Goal: Communication & Community: Answer question/provide support

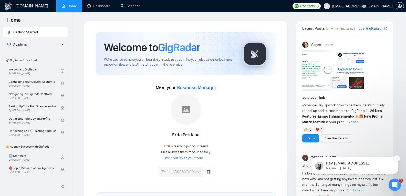
click at [263, 166] on p "Mariia • [DATE]" at bounding box center [359, 168] width 66 height 5
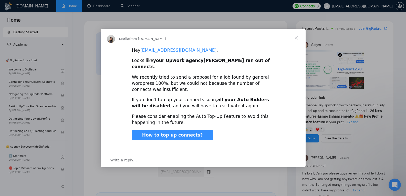
click at [263, 43] on span "Close" at bounding box center [296, 38] width 18 height 18
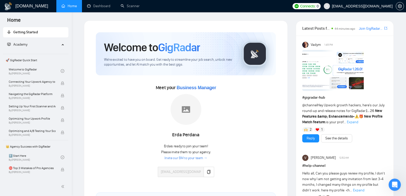
click at [263, 180] on icon "Open Intercom Messenger" at bounding box center [395, 185] width 8 height 8
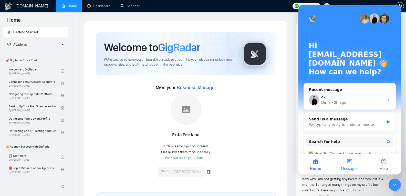
click at [263, 161] on button "Messages" at bounding box center [350, 164] width 34 height 21
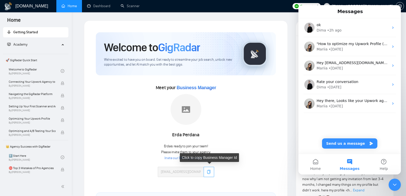
click at [209, 173] on icon "copy" at bounding box center [209, 172] width 4 height 4
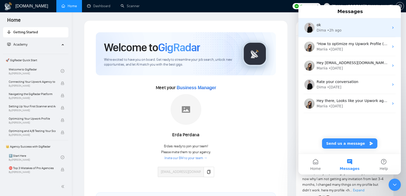
click at [263, 31] on div "Dima • 2h ago" at bounding box center [353, 30] width 72 height 5
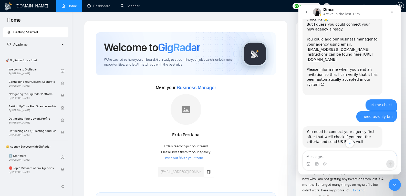
scroll to position [522, 0]
click at [263, 53] on link "[URL][DOMAIN_NAME]" at bounding box center [340, 57] width 66 height 9
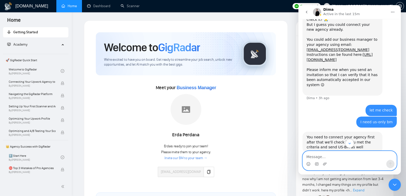
click at [263, 153] on textarea "Message…" at bounding box center [350, 155] width 94 height 9
type textarea "invite sent"
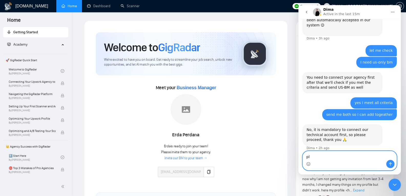
scroll to position [582, 0]
type textarea "please check and let me know"
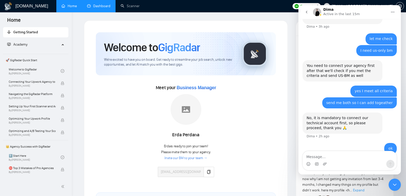
click at [100, 7] on link "Dashboard" at bounding box center [98, 6] width 23 height 4
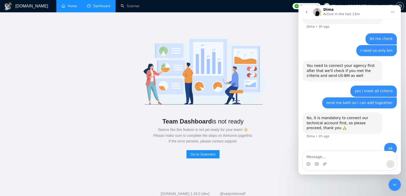
click at [73, 4] on link "Home" at bounding box center [69, 6] width 15 height 4
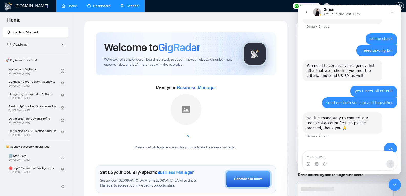
click at [121, 5] on link "Scanner" at bounding box center [130, 6] width 19 height 4
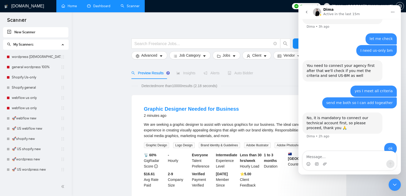
click at [68, 7] on link "Home" at bounding box center [69, 6] width 15 height 4
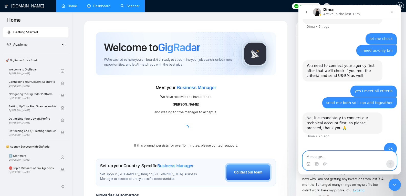
click at [263, 157] on textarea "Message…" at bounding box center [350, 155] width 94 height 9
type textarea "now give me US only bm"
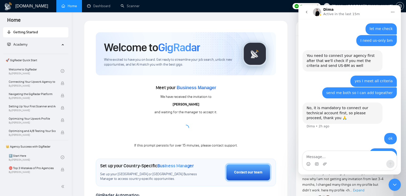
scroll to position [600, 0]
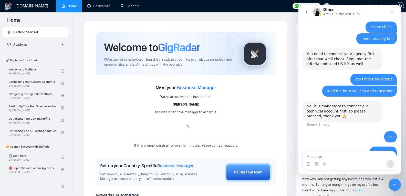
click at [184, 89] on span "Business Manager" at bounding box center [196, 87] width 39 height 5
click at [189, 88] on span "Business Manager" at bounding box center [196, 87] width 39 height 5
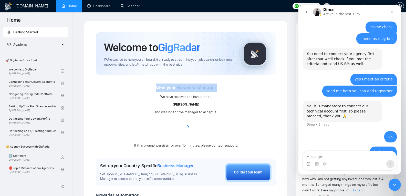
click at [189, 88] on span "Business Manager" at bounding box center [196, 87] width 39 height 5
click at [173, 46] on span "GigRadar" at bounding box center [179, 47] width 42 height 14
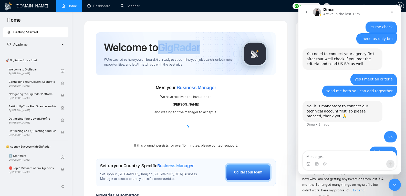
click at [173, 46] on span "GigRadar" at bounding box center [179, 47] width 42 height 14
click at [150, 95] on div "Meet your Business Manager We have received the invitation to Fahad Ahmed and w…" at bounding box center [186, 116] width 180 height 65
click at [121, 8] on link "Scanner" at bounding box center [130, 6] width 19 height 4
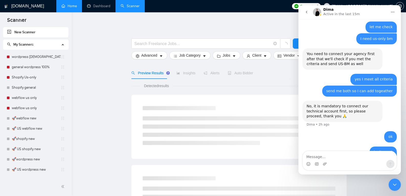
click at [70, 8] on link "Home" at bounding box center [69, 6] width 15 height 4
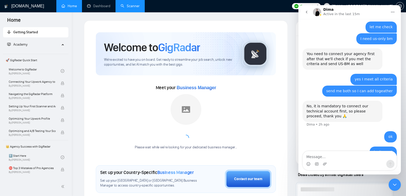
click at [304, 11] on button "go back" at bounding box center [307, 12] width 10 height 10
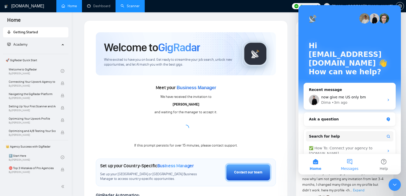
click at [350, 167] on span "Messages" at bounding box center [350, 169] width 18 height 4
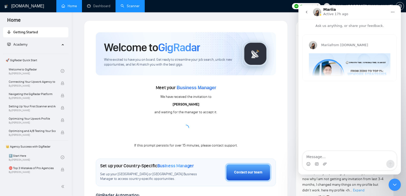
click at [348, 46] on span "from [DOMAIN_NAME]" at bounding box center [350, 45] width 37 height 4
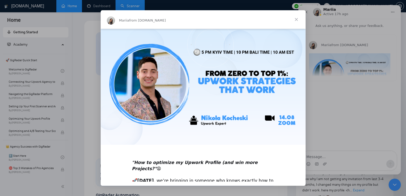
scroll to position [75, 0]
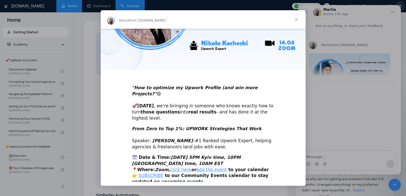
click at [295, 18] on span "Close" at bounding box center [296, 19] width 18 height 18
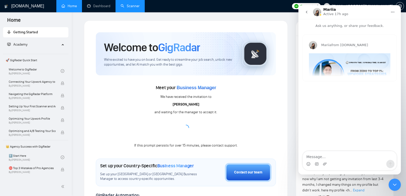
click at [310, 15] on button "go back" at bounding box center [307, 12] width 10 height 10
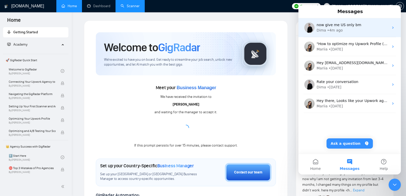
click at [336, 34] on div "now give me US only bm Dima • 4m ago" at bounding box center [350, 27] width 103 height 19
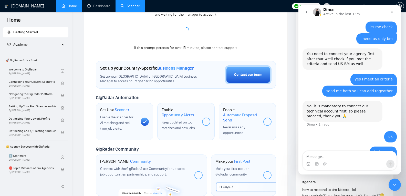
scroll to position [133, 0]
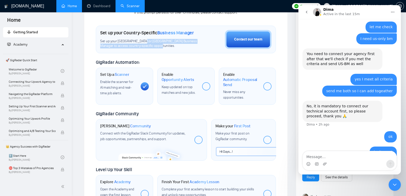
drag, startPoint x: 154, startPoint y: 46, endPoint x: 141, endPoint y: 42, distance: 13.9
click at [141, 42] on span "Set up your [GEOGRAPHIC_DATA] or [GEOGRAPHIC_DATA] Business Manager to access c…" at bounding box center [149, 44] width 99 height 10
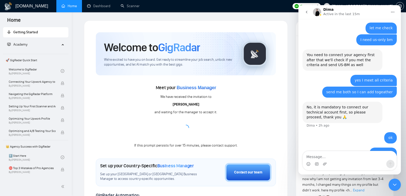
scroll to position [600, 0]
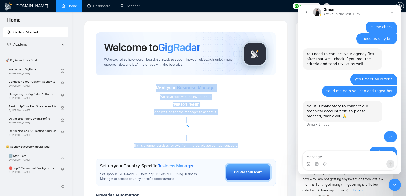
drag, startPoint x: 151, startPoint y: 89, endPoint x: 246, endPoint y: 142, distance: 108.7
click at [246, 142] on div "Meet your Business Manager We have received the invitation to Fahad Ahmed and w…" at bounding box center [186, 116] width 180 height 65
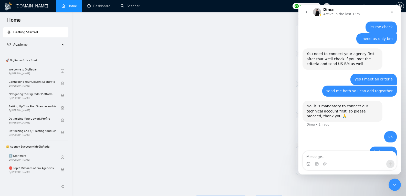
scroll to position [573, 0]
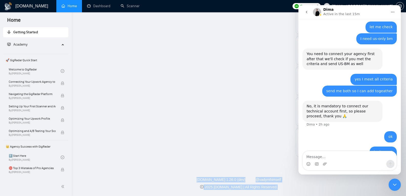
drag, startPoint x: 246, startPoint y: 142, endPoint x: 288, endPoint y: 203, distance: 74.2
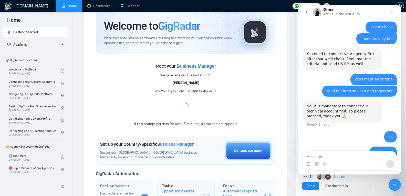
scroll to position [0, 0]
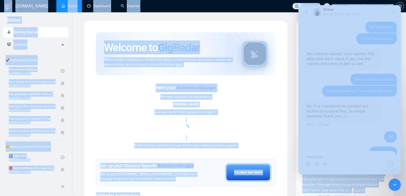
click at [226, 99] on div "Meet your Business Manager We have received the invitation to Fahad Ahmed and w…" at bounding box center [186, 116] width 180 height 65
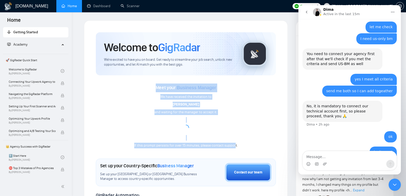
drag, startPoint x: 155, startPoint y: 87, endPoint x: 235, endPoint y: 131, distance: 91.4
click at [235, 131] on div "Meet your Business Manager We have received the invitation to Fahad Ahmed and w…" at bounding box center [186, 116] width 180 height 65
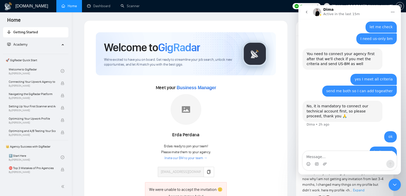
drag, startPoint x: 145, startPoint y: 88, endPoint x: 151, endPoint y: 90, distance: 6.2
click at [151, 90] on div "Meet your Business Manager Erda Perdana Erda is ready to join your team! Please…" at bounding box center [186, 148] width 180 height 128
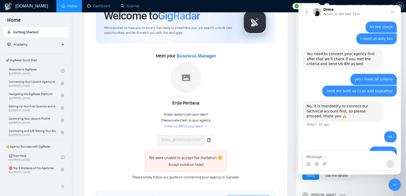
scroll to position [74, 0]
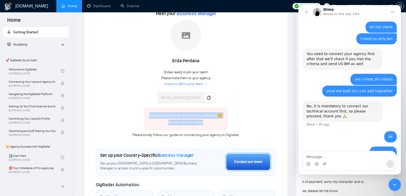
drag, startPoint x: 149, startPoint y: 116, endPoint x: 215, endPoint y: 124, distance: 66.3
click at [215, 124] on div "We were unable to accept the invitation 🙁 Accept invitation failed" at bounding box center [186, 118] width 74 height 13
copy div "We were unable to accept the invitation 🙁 Accept invitation failed"
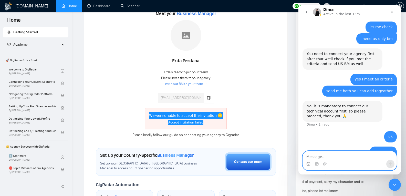
click at [345, 159] on textarea "Message…" at bounding box center [350, 155] width 94 height 9
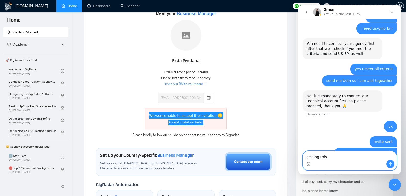
paste textarea "We were unable to accept the invitation 🙁 Accept invitation failed"
type textarea "getting this We were unable to accept the invitation 🙁 Accept invitation failed"
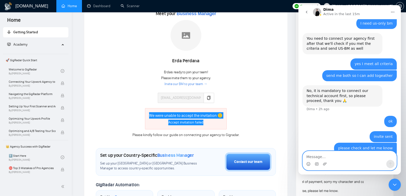
scroll to position [624, 0]
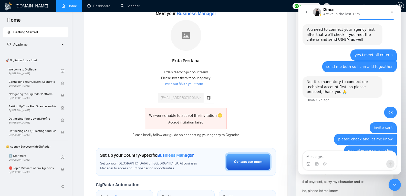
click at [225, 94] on div "Erda Perdana Erda is ready to join your team! Please invite them to your agency…" at bounding box center [186, 61] width 115 height 83
click at [357, 154] on textarea "Message…" at bounding box center [350, 155] width 94 height 9
type textarea "there?"
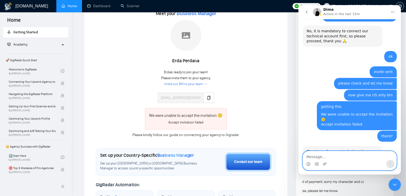
scroll to position [676, 0]
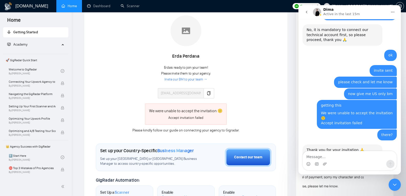
scroll to position [83, 0]
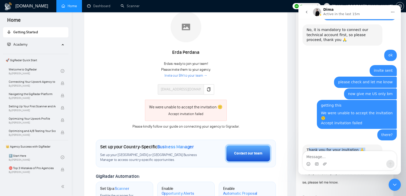
drag, startPoint x: 328, startPoint y: 143, endPoint x: 309, endPoint y: 110, distance: 38.6
click at [309, 145] on div "Thank you for your invitation 🙏 ​ I've sent these details to our dev team to ac…" at bounding box center [350, 169] width 94 height 48
click at [309, 148] on div "Thank you for your invitation 🙏" at bounding box center [343, 150] width 72 height 5
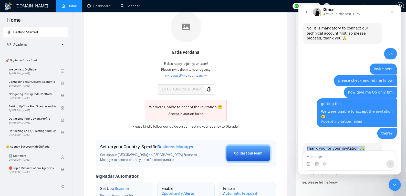
scroll to position [676, 0]
